Goal: Task Accomplishment & Management: Complete application form

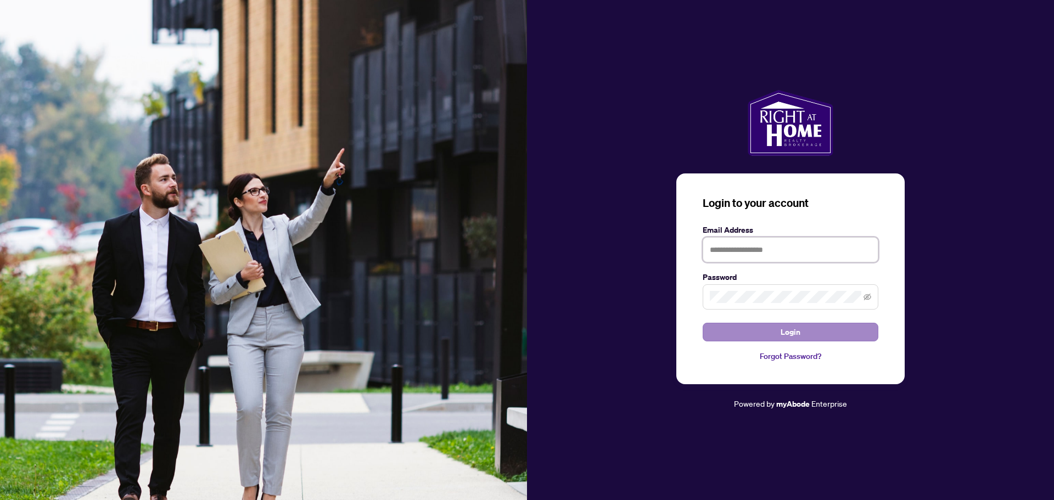
type input "**********"
click at [774, 341] on button "Login" at bounding box center [790, 332] width 176 height 19
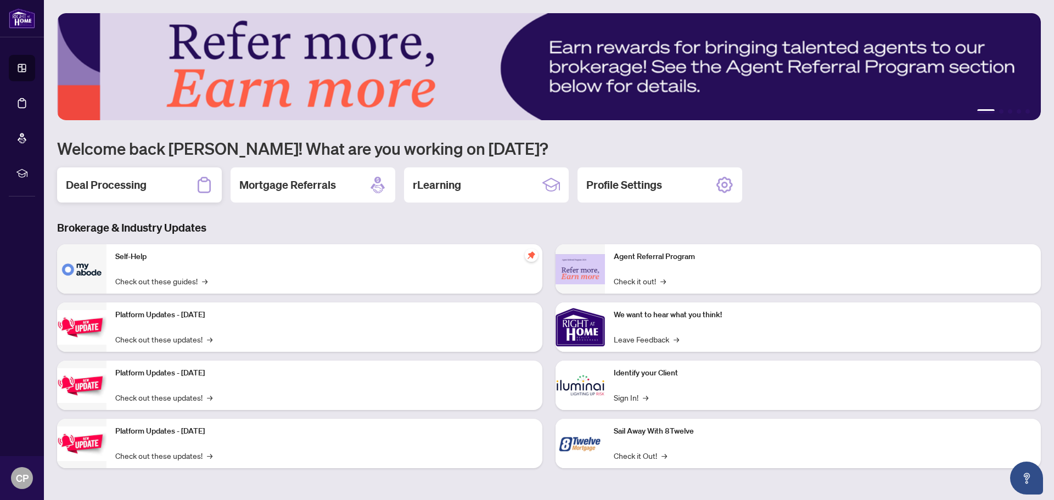
click at [125, 176] on div "Deal Processing" at bounding box center [139, 184] width 165 height 35
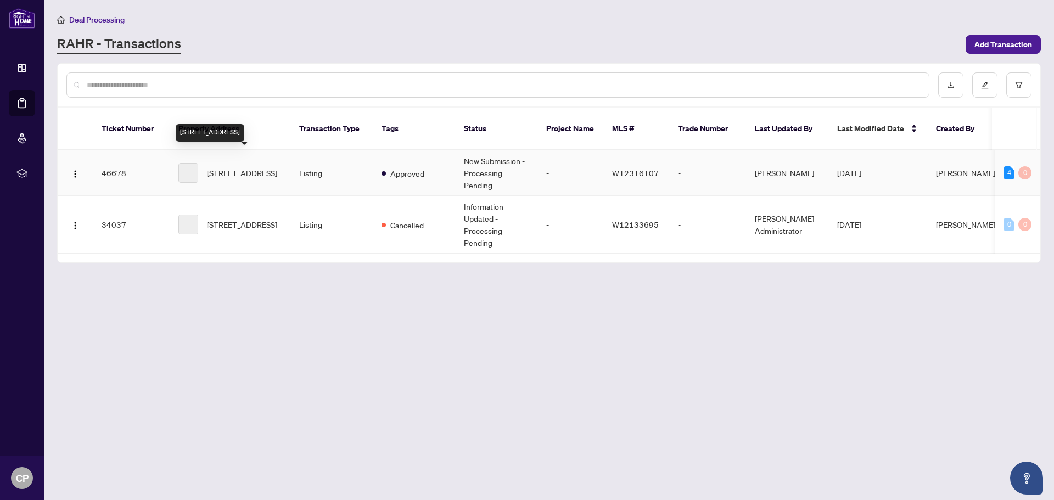
click at [271, 167] on span "[STREET_ADDRESS]" at bounding box center [242, 173] width 70 height 12
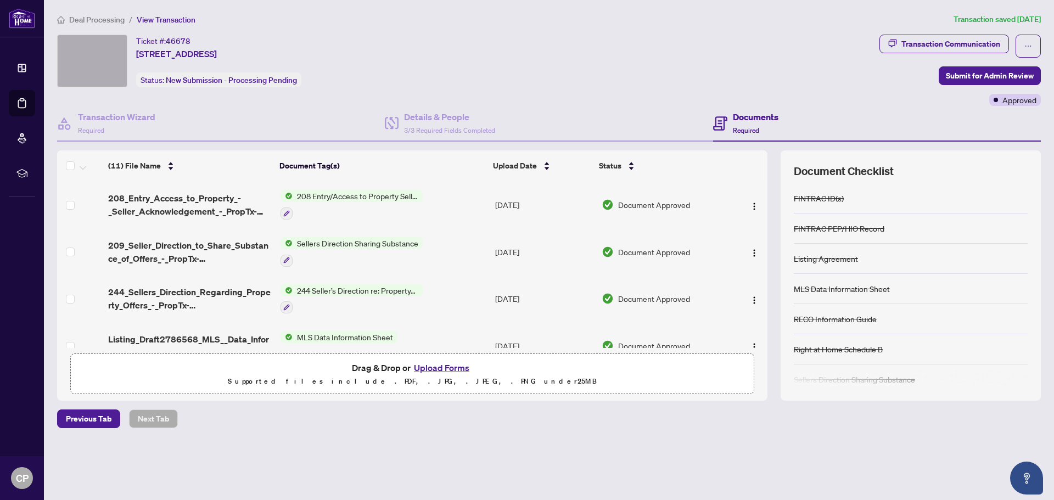
click at [425, 368] on button "Upload Forms" at bounding box center [441, 368] width 62 height 14
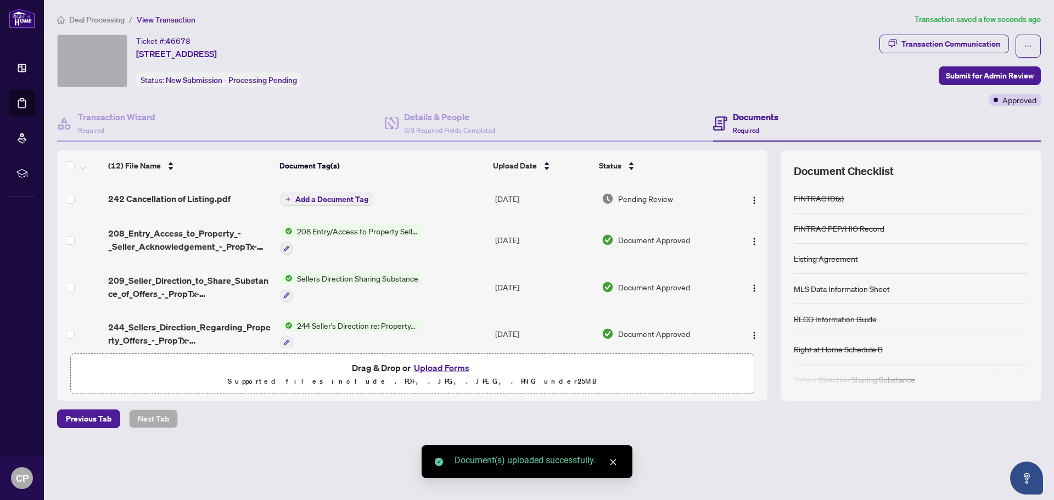
drag, startPoint x: 765, startPoint y: 218, endPoint x: 764, endPoint y: 246, distance: 28.0
click at [764, 246] on div "(12) File Name Document Tag(s) Upload Date Status 242 Cancellation of Listing.p…" at bounding box center [548, 275] width 983 height 250
click at [295, 206] on td "Add a Document Tag" at bounding box center [383, 198] width 215 height 35
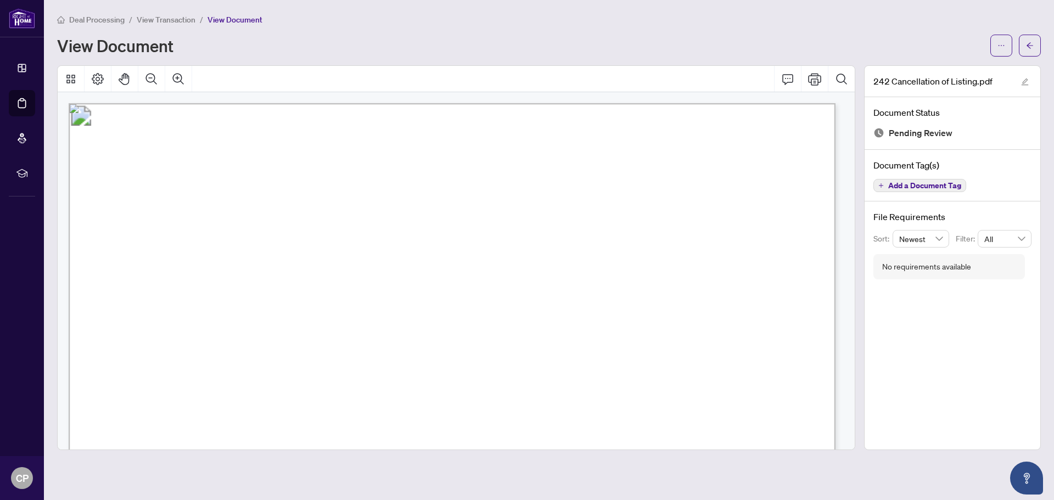
click at [170, 16] on span "View Transaction" at bounding box center [166, 20] width 59 height 10
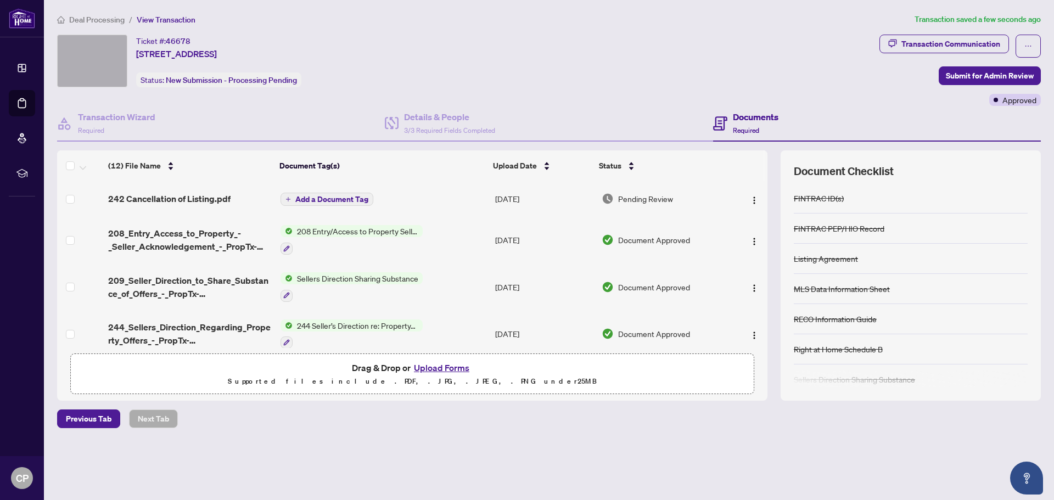
click at [338, 195] on span "Add a Document Tag" at bounding box center [331, 199] width 73 height 8
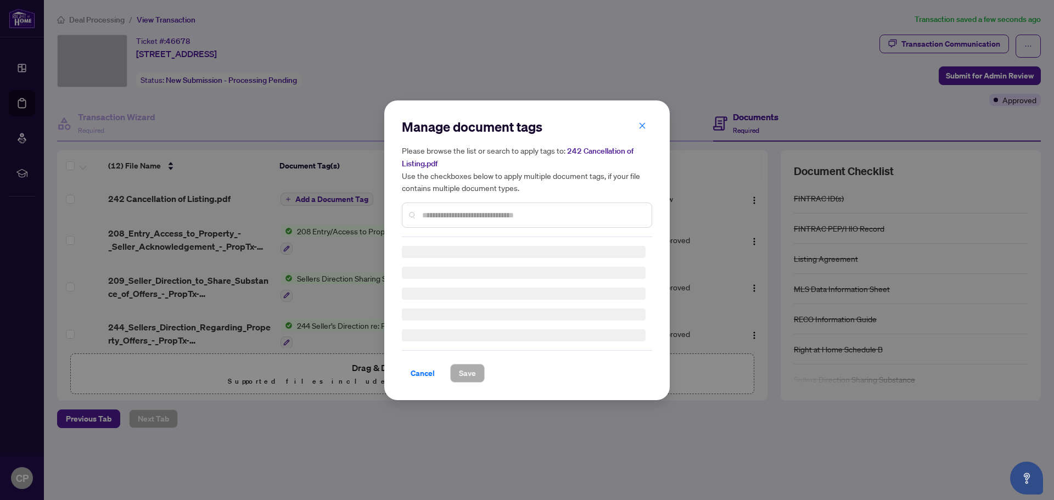
click at [441, 218] on div "Manage document tags Please browse the list or search to apply tags to: 242 Can…" at bounding box center [527, 250] width 250 height 265
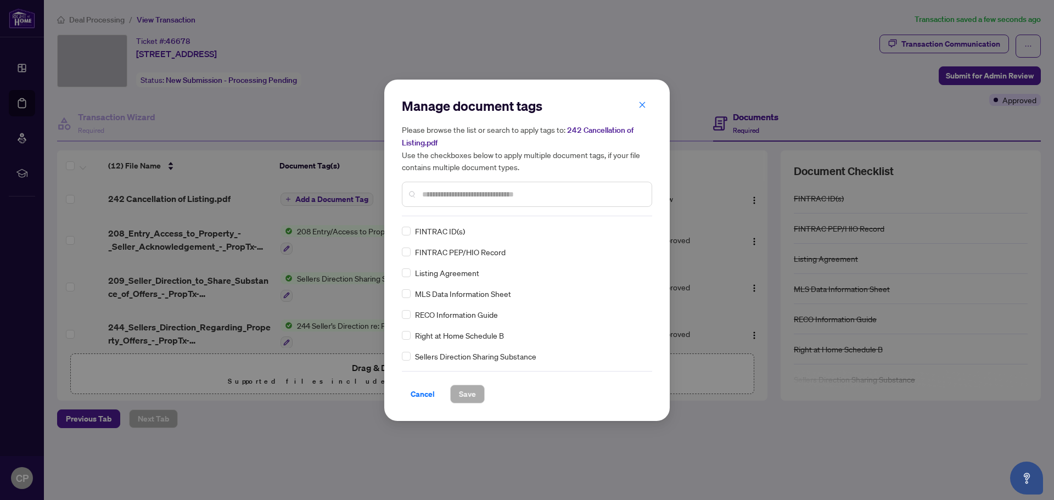
click at [450, 193] on input "text" at bounding box center [532, 194] width 221 height 12
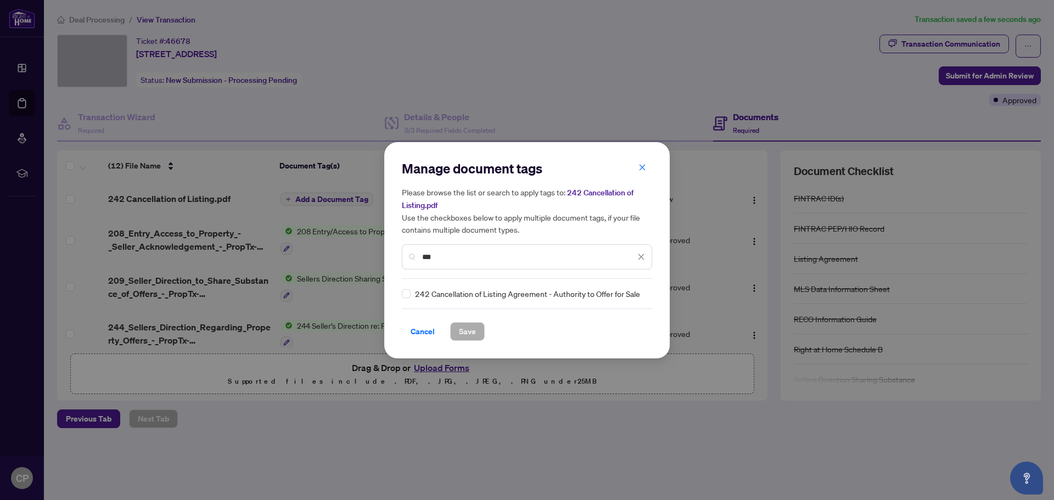
type input "***"
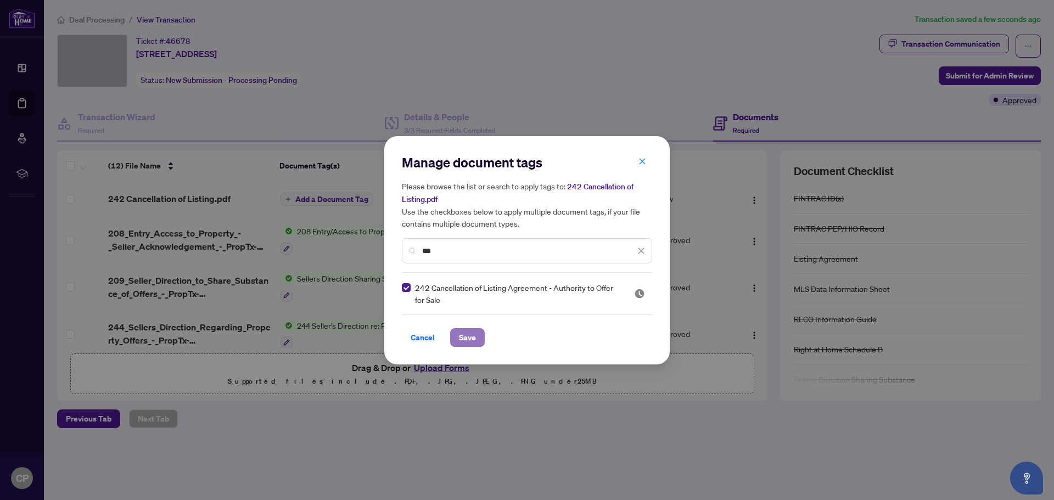
click at [476, 336] on button "Save" at bounding box center [467, 337] width 35 height 19
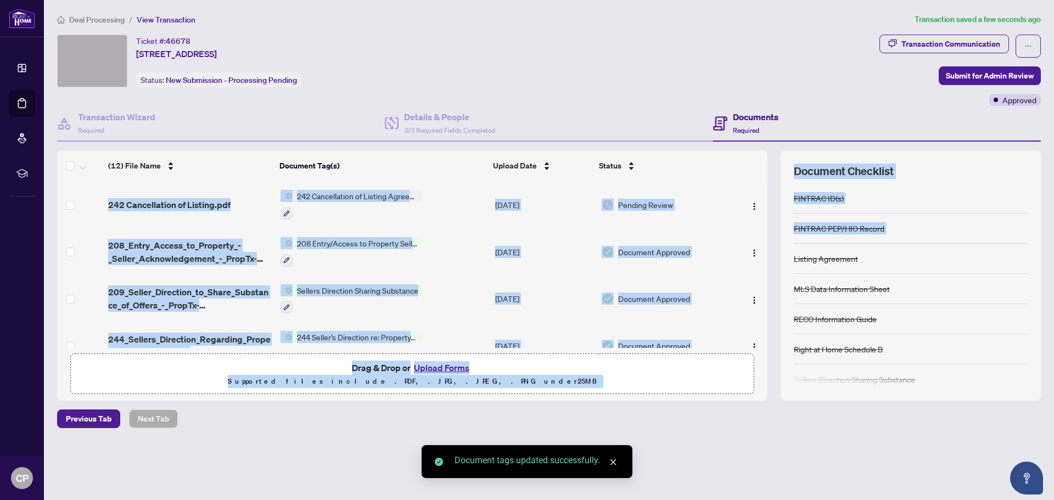
drag, startPoint x: 768, startPoint y: 197, endPoint x: 774, endPoint y: 256, distance: 59.6
click at [774, 256] on div "(12) File Name Document Tag(s) Upload Date Status 242 Cancellation of Listing.p…" at bounding box center [548, 275] width 983 height 250
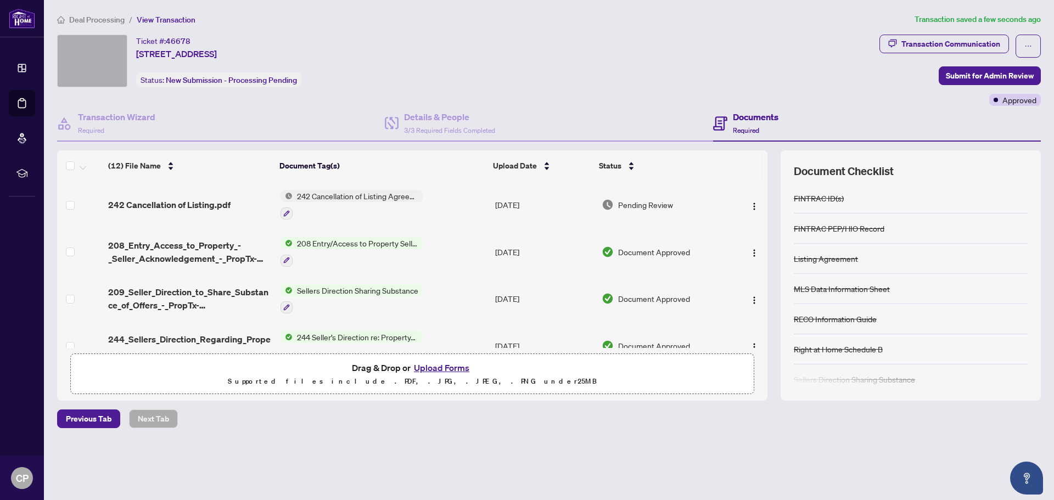
click at [842, 99] on div "Ticket #: 46678 [STREET_ADDRESS] Status: New Submission - Processing Pending" at bounding box center [466, 70] width 822 height 71
click at [989, 70] on span "Submit for Admin Review" at bounding box center [990, 76] width 88 height 18
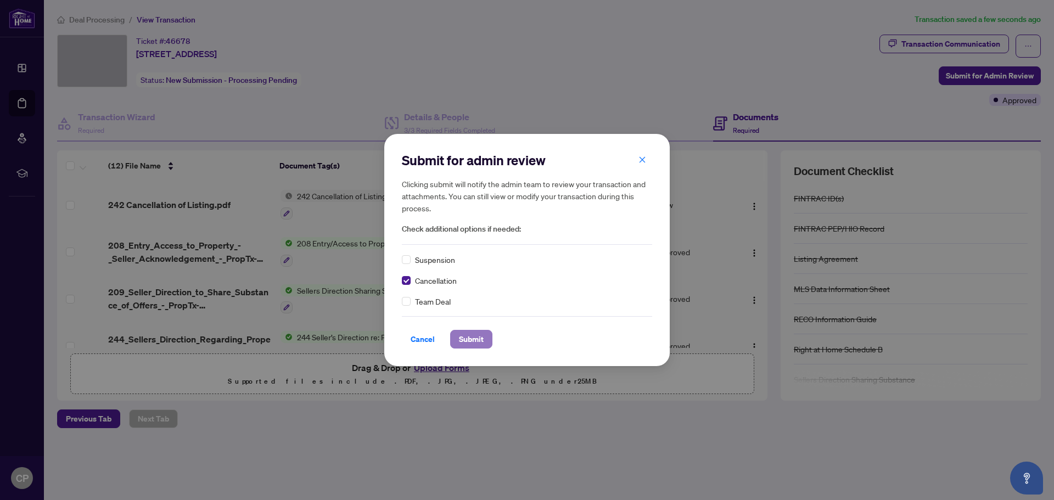
click at [482, 338] on span "Submit" at bounding box center [471, 339] width 25 height 18
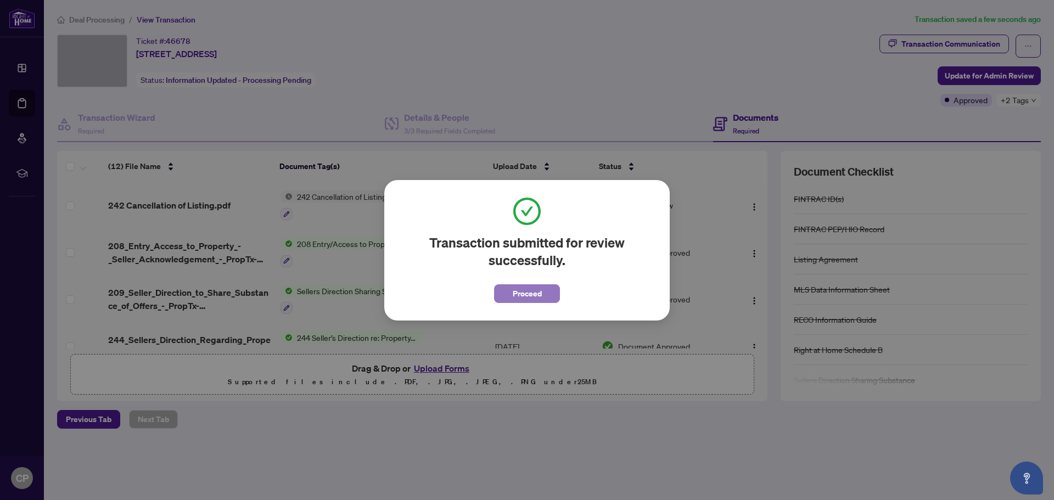
click at [545, 296] on button "Proceed" at bounding box center [527, 293] width 66 height 19
